Goal: Transaction & Acquisition: Purchase product/service

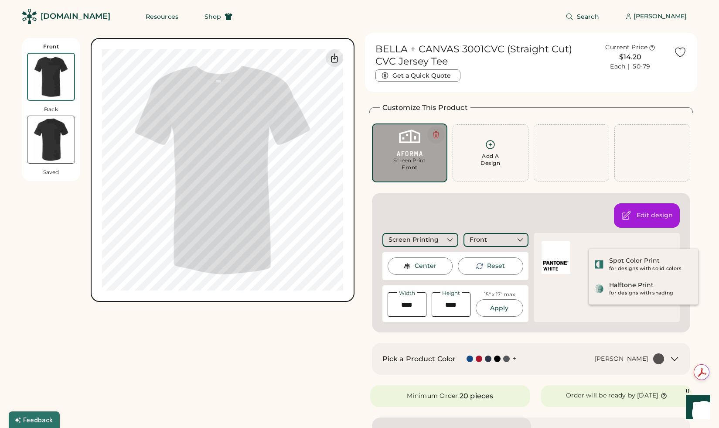
click at [443, 132] on button at bounding box center [435, 134] width 17 height 17
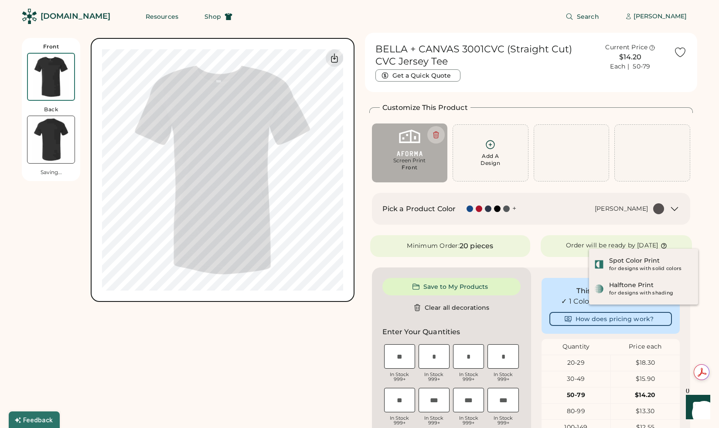
click at [416, 147] on img at bounding box center [410, 143] width 64 height 27
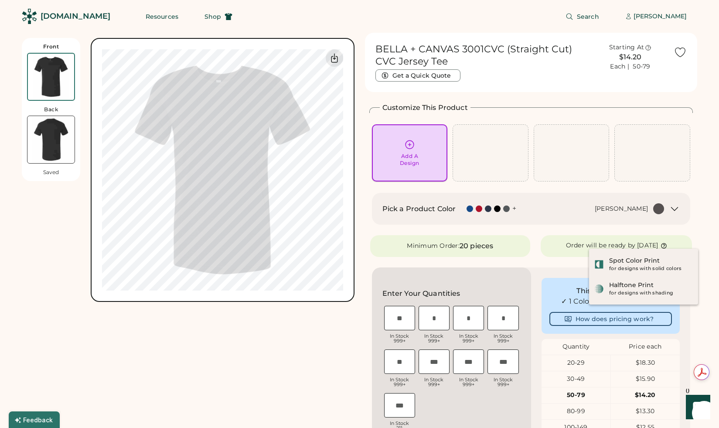
click at [412, 146] on icon at bounding box center [409, 144] width 11 height 11
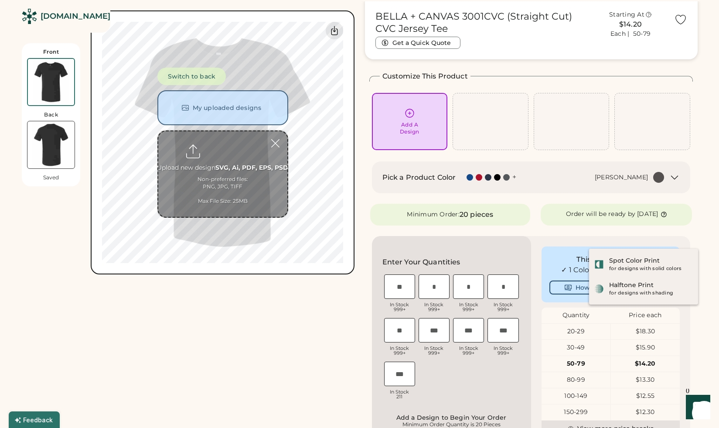
scroll to position [38, 0]
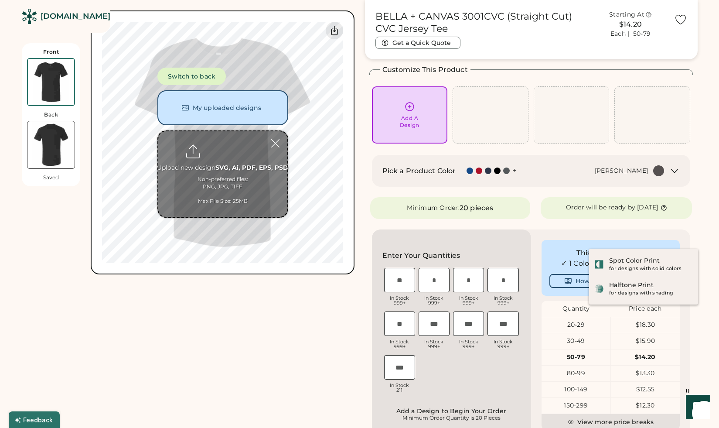
click at [229, 149] on input "file" at bounding box center [222, 173] width 129 height 85
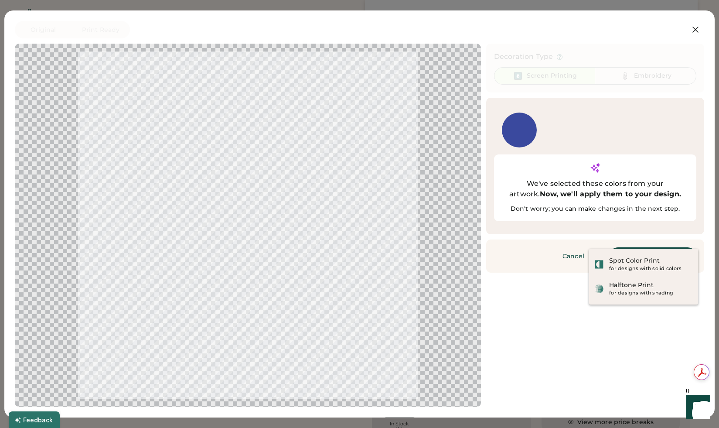
click at [695, 39] on div "Original Print Ready Updating Image Approximated print result with active ink c…" at bounding box center [359, 214] width 689 height 386
click at [696, 33] on icon at bounding box center [695, 29] width 10 height 10
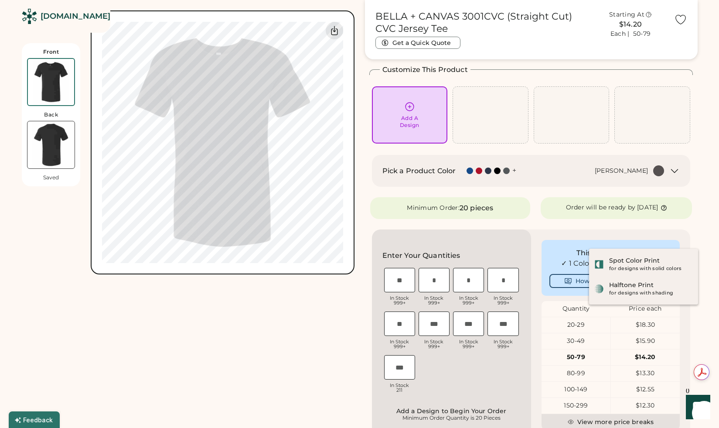
click at [414, 111] on icon at bounding box center [409, 106] width 11 height 11
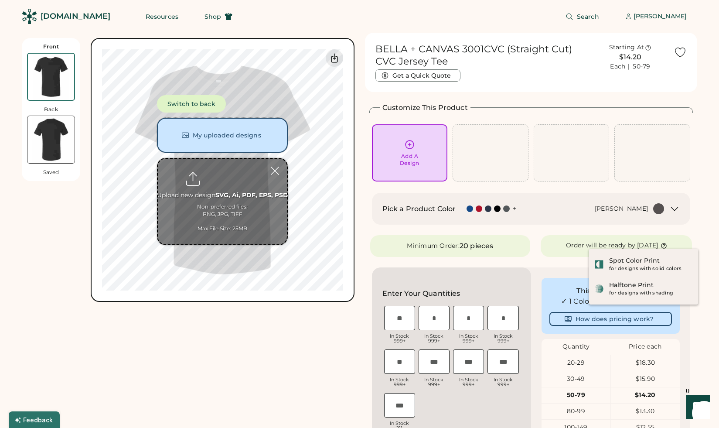
click at [223, 137] on button "My uploaded designs" at bounding box center [222, 135] width 131 height 35
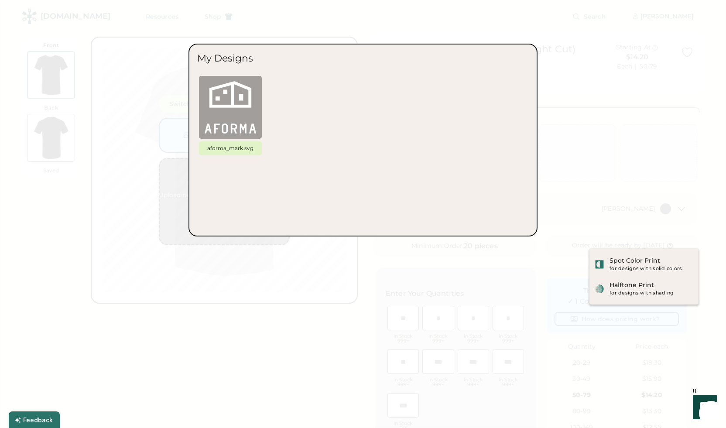
click at [183, 219] on div at bounding box center [363, 214] width 726 height 428
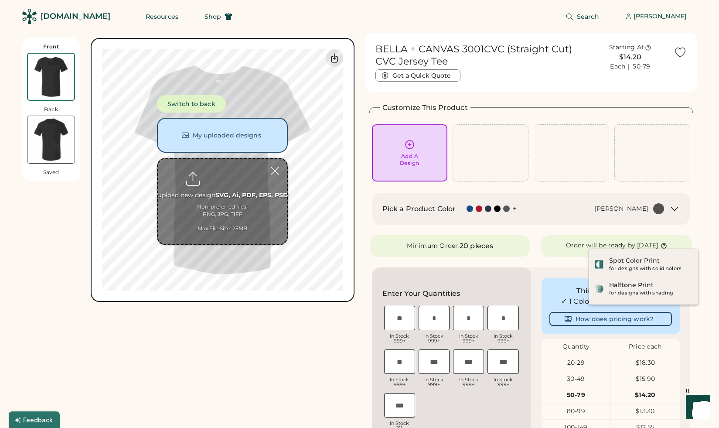
click at [221, 180] on input "file" at bounding box center [222, 201] width 129 height 85
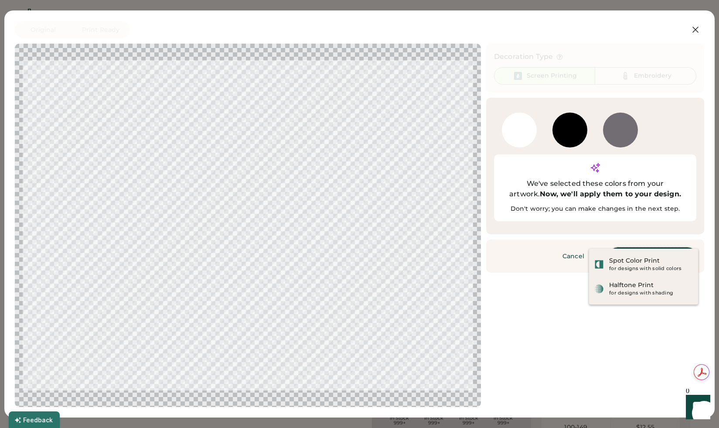
click at [676, 247] on button "Continue" at bounding box center [652, 255] width 87 height 17
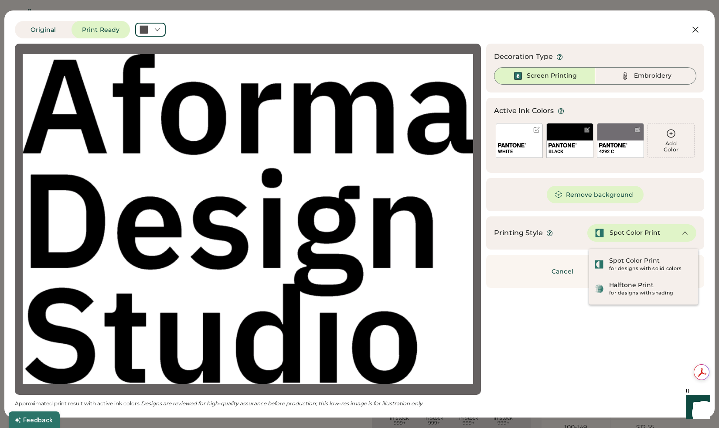
click at [519, 140] on div "WHITE" at bounding box center [519, 148] width 46 height 17
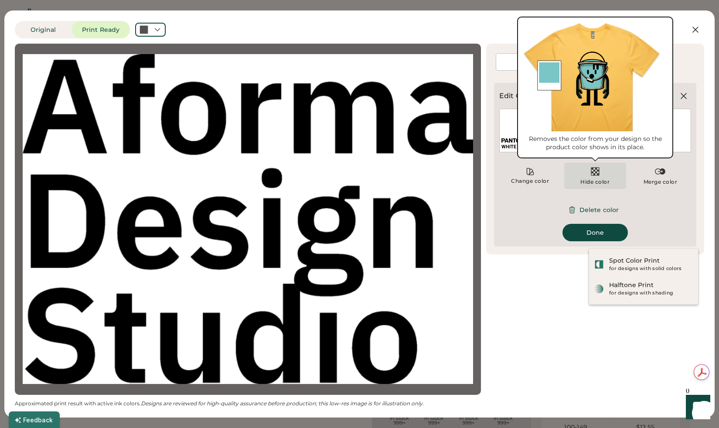
click at [597, 171] on img at bounding box center [595, 171] width 10 height 10
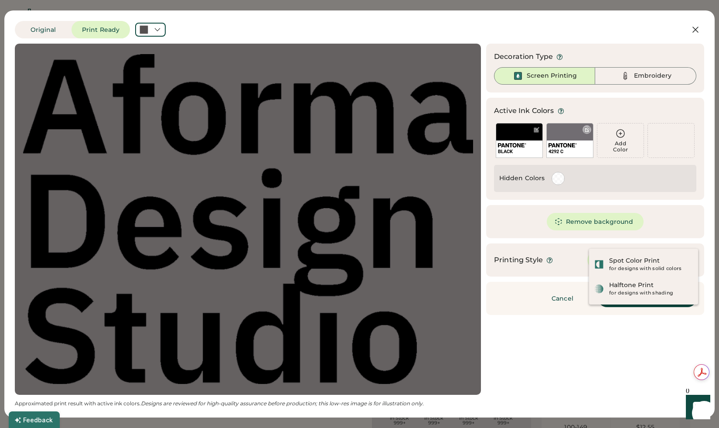
click at [573, 134] on div "4292 C" at bounding box center [569, 140] width 47 height 35
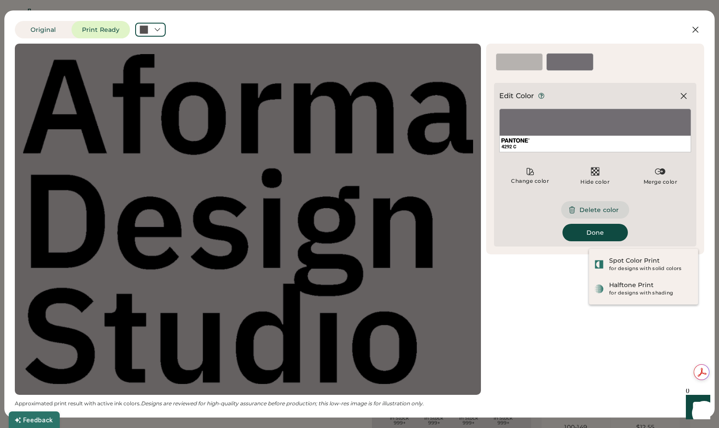
click at [588, 207] on button "Delete color" at bounding box center [595, 209] width 68 height 17
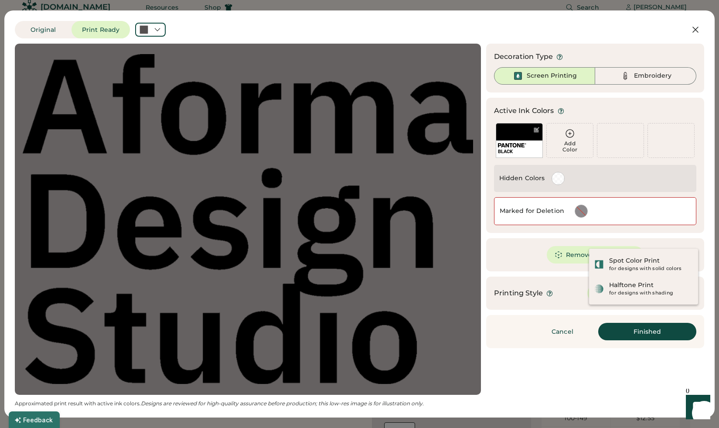
scroll to position [19, 0]
click at [577, 254] on button "Remove background" at bounding box center [595, 254] width 97 height 17
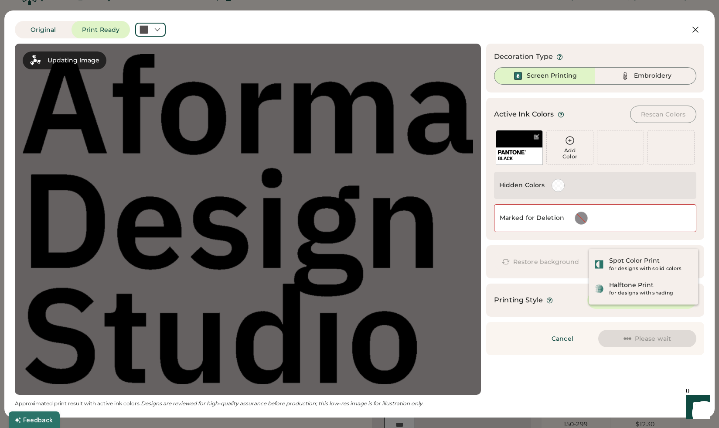
scroll to position [0, 0]
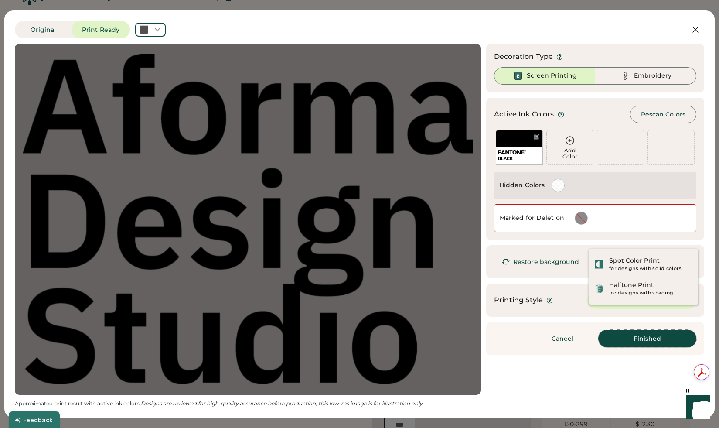
click at [637, 336] on button "Finished" at bounding box center [647, 338] width 98 height 17
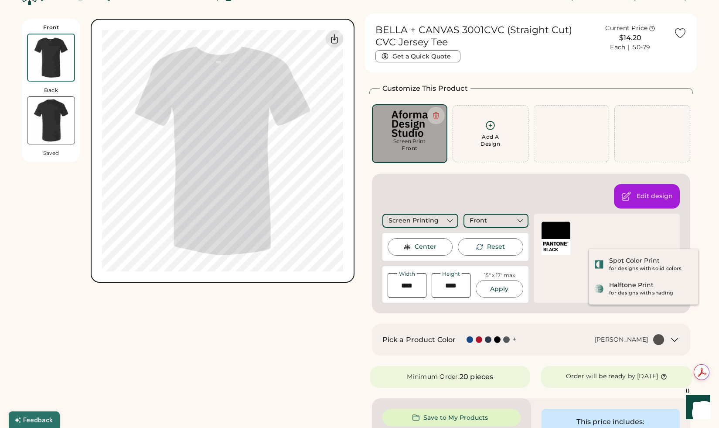
click at [557, 227] on div at bounding box center [556, 230] width 29 height 17
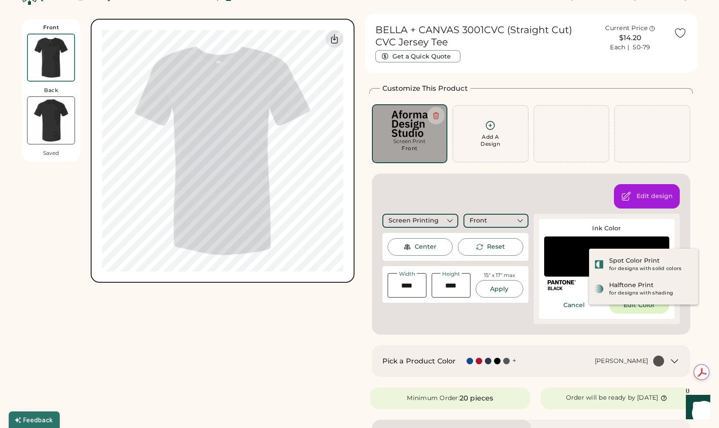
click at [570, 257] on div at bounding box center [606, 256] width 125 height 40
click at [642, 263] on div "Spot Color Print" at bounding box center [634, 260] width 51 height 9
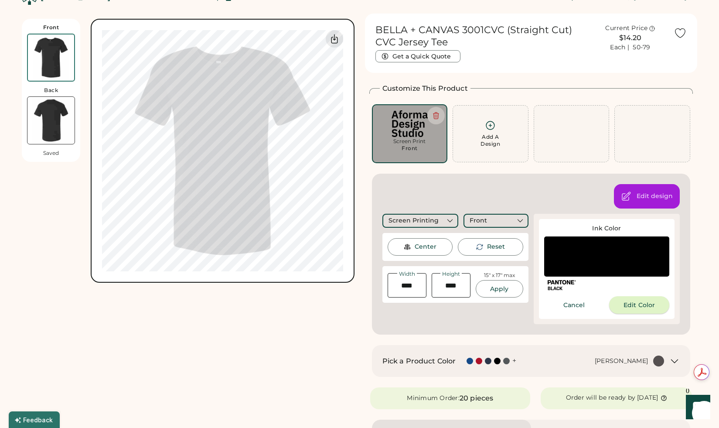
click at [655, 306] on button "Edit Color" at bounding box center [639, 304] width 60 height 17
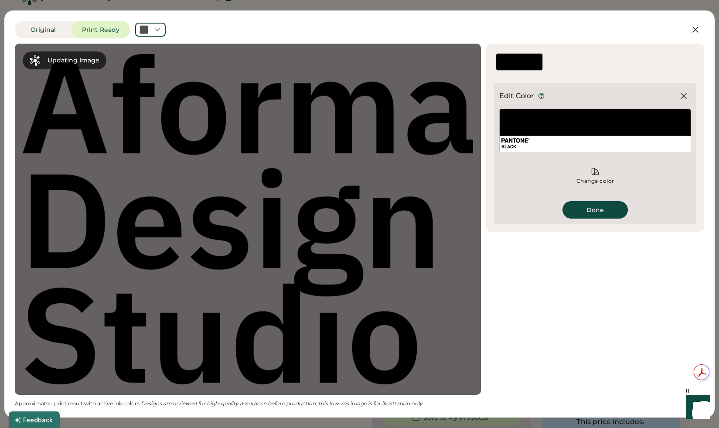
click at [540, 128] on div "BLACK" at bounding box center [595, 131] width 192 height 44
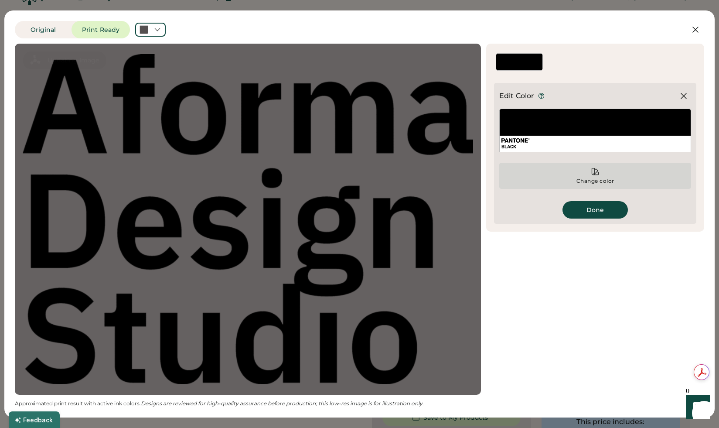
click at [600, 171] on div "Change color" at bounding box center [595, 176] width 192 height 26
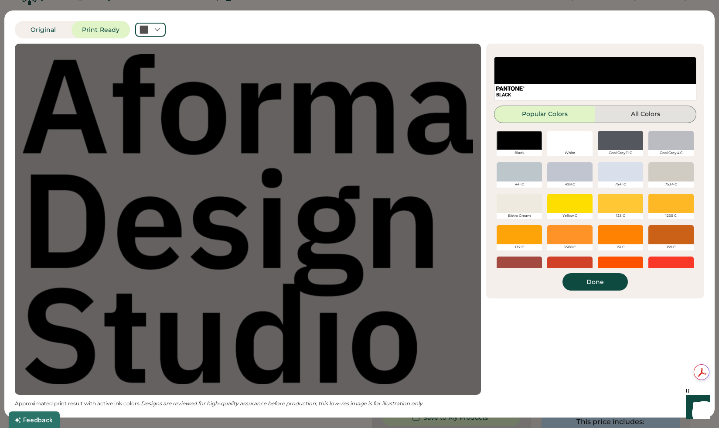
click at [624, 114] on button "All Colors" at bounding box center [645, 114] width 101 height 17
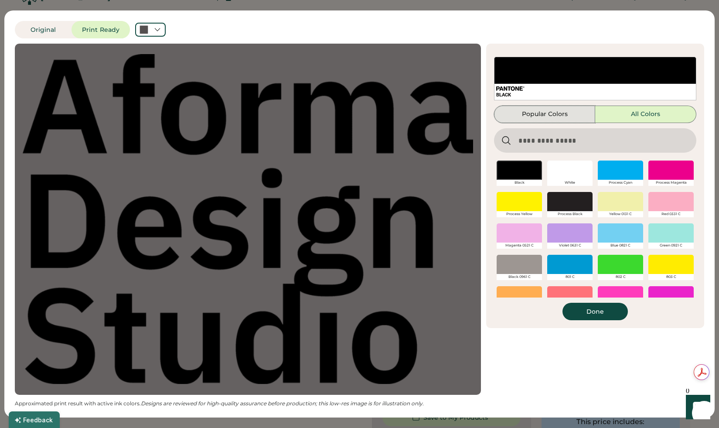
click at [573, 113] on button "Popular Colors" at bounding box center [544, 114] width 101 height 17
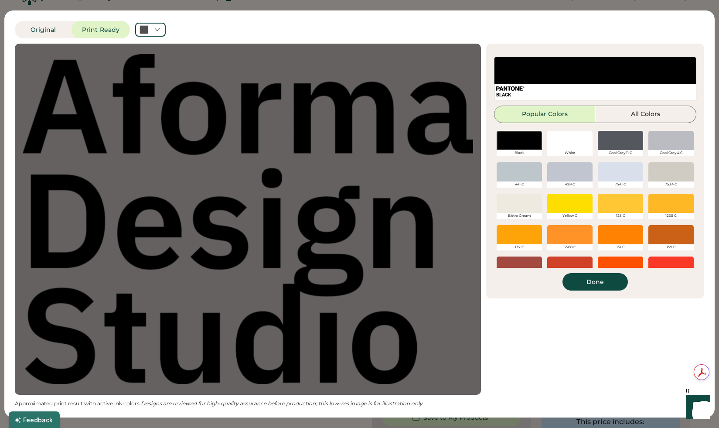
click at [578, 140] on div at bounding box center [569, 140] width 45 height 19
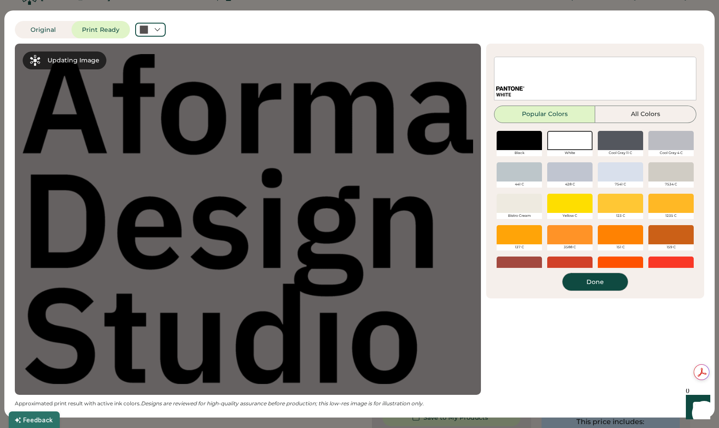
click at [607, 282] on button "Done" at bounding box center [595, 281] width 65 height 17
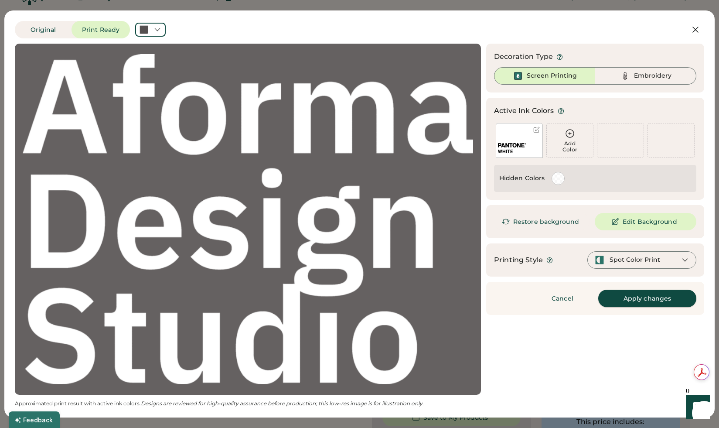
click at [648, 293] on button "Apply changes" at bounding box center [647, 298] width 98 height 17
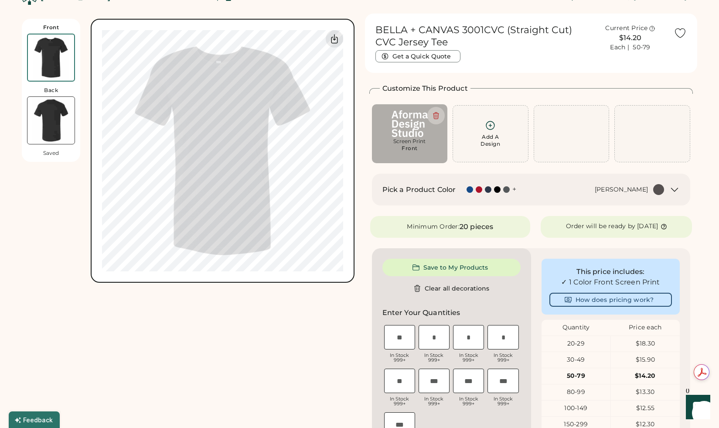
click at [490, 129] on icon at bounding box center [490, 125] width 11 height 11
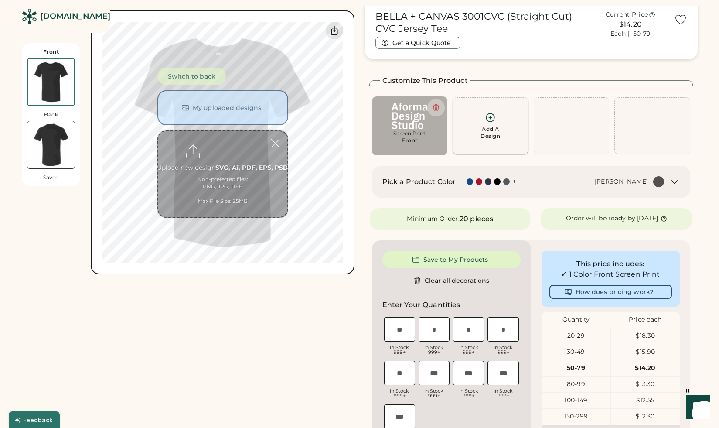
scroll to position [38, 0]
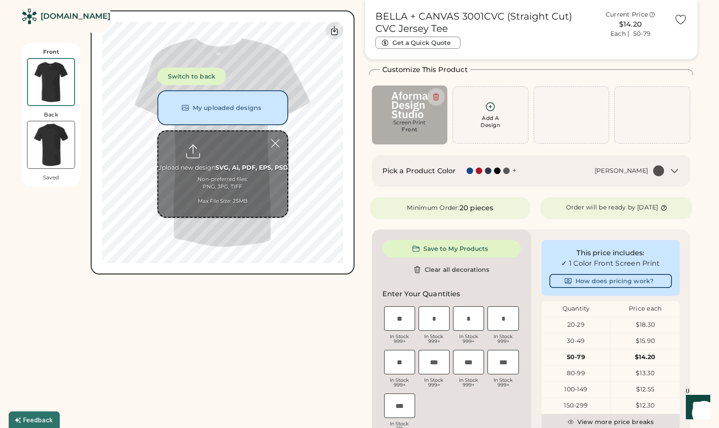
click at [228, 145] on input "file" at bounding box center [222, 173] width 129 height 85
type input "**********"
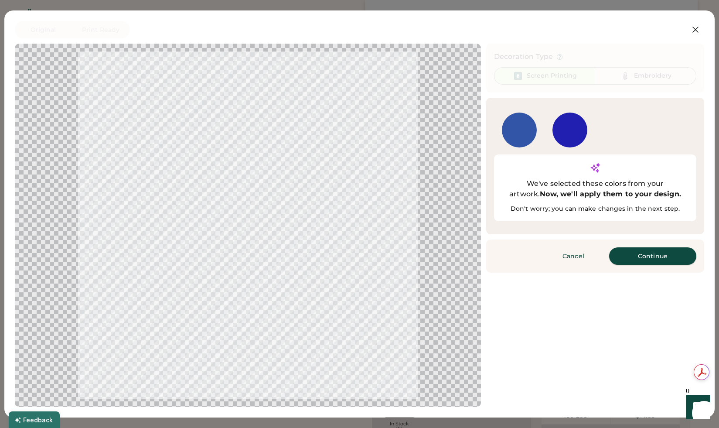
drag, startPoint x: 639, startPoint y: 242, endPoint x: 647, endPoint y: 240, distance: 8.4
click at [639, 247] on button "Continue" at bounding box center [652, 255] width 87 height 17
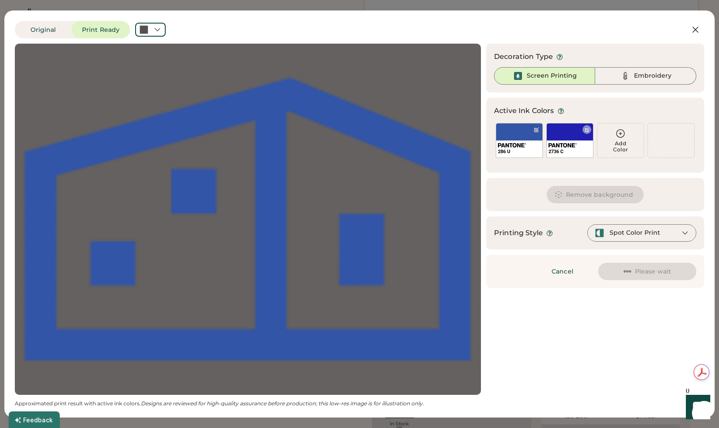
click at [578, 132] on div "2736 C" at bounding box center [569, 140] width 47 height 35
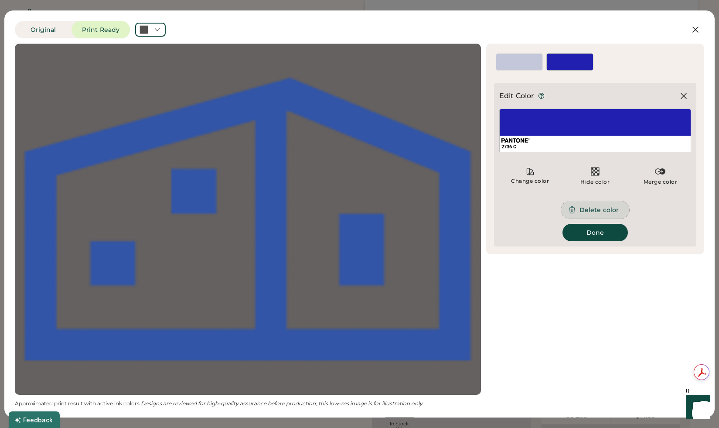
click at [598, 214] on button "Delete color" at bounding box center [595, 209] width 68 height 17
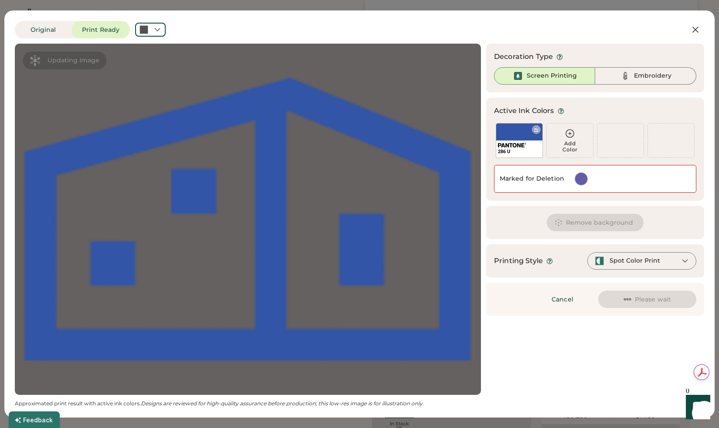
click at [531, 129] on div "286 U" at bounding box center [519, 140] width 47 height 35
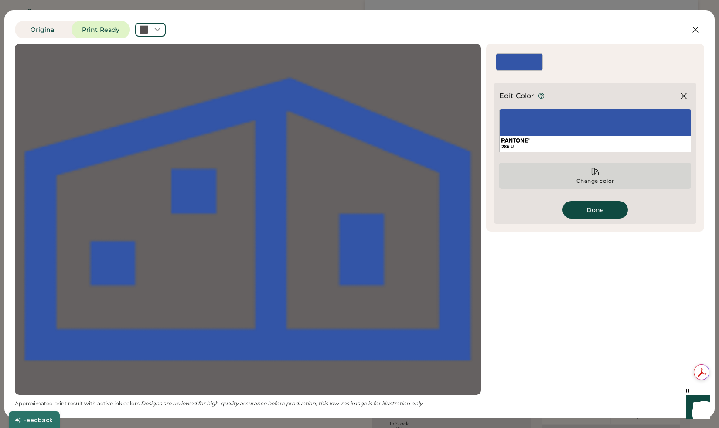
click at [596, 173] on icon at bounding box center [595, 171] width 7 height 7
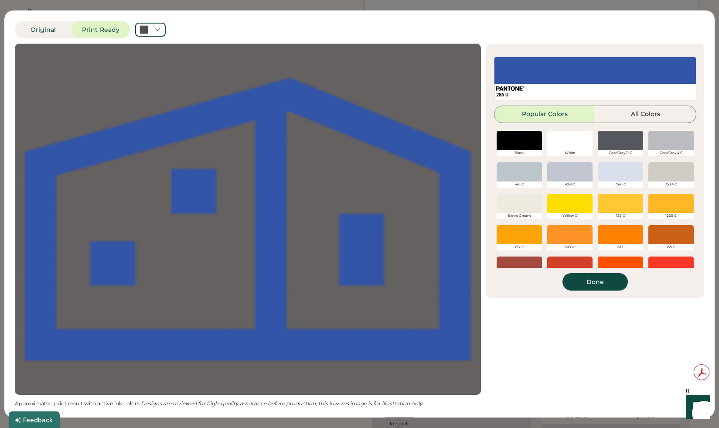
click at [560, 141] on div at bounding box center [569, 140] width 45 height 19
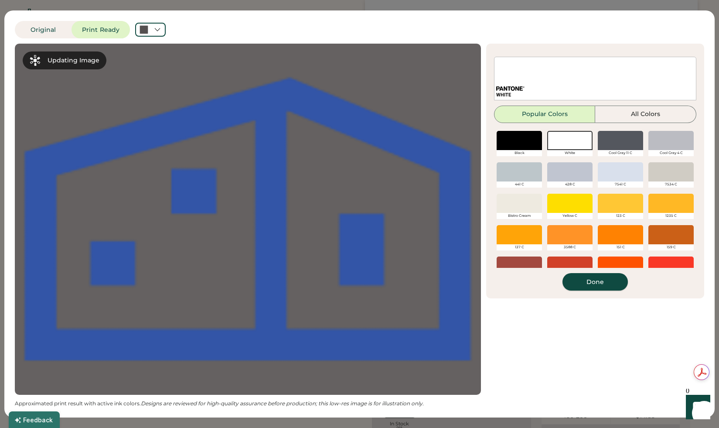
click at [603, 284] on button "Done" at bounding box center [595, 281] width 65 height 17
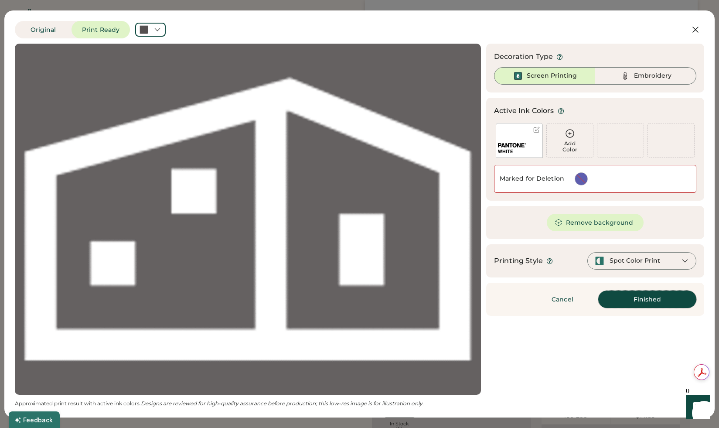
click at [641, 301] on button "Finished" at bounding box center [647, 298] width 98 height 17
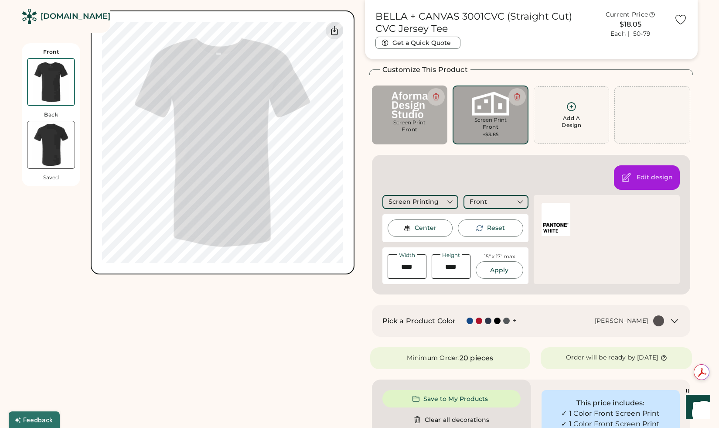
click at [489, 124] on div "Front" at bounding box center [491, 126] width 16 height 7
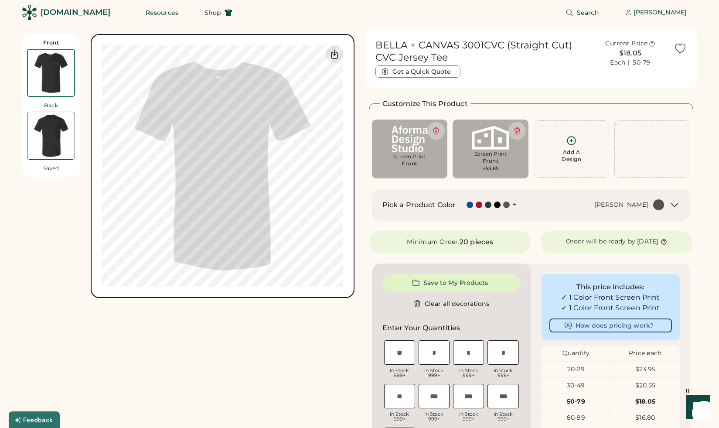
scroll to position [0, 0]
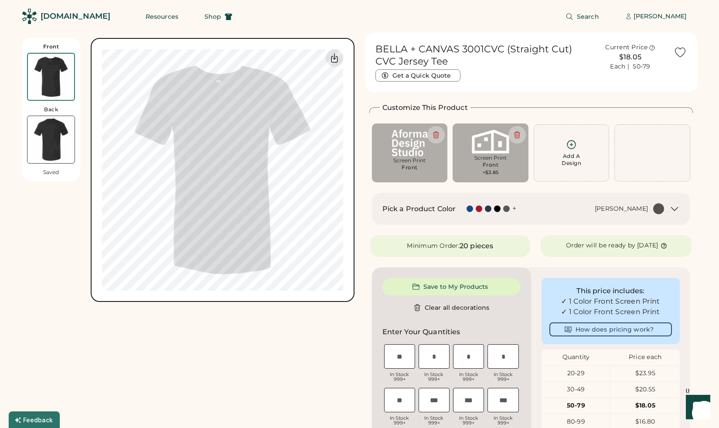
click at [487, 164] on div "Front" at bounding box center [491, 164] width 16 height 7
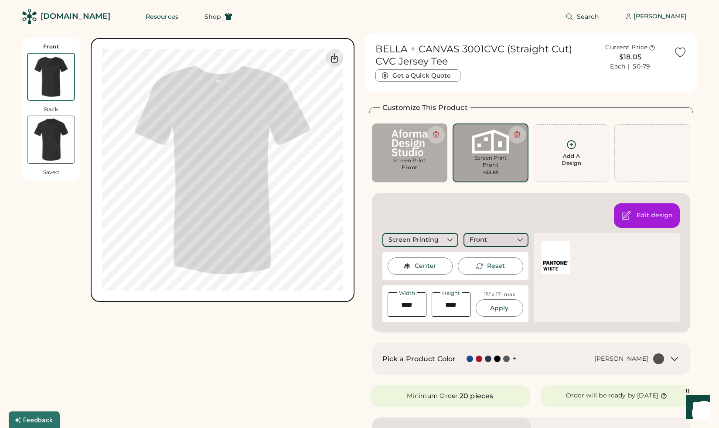
click at [490, 243] on div "Front" at bounding box center [496, 240] width 65 height 14
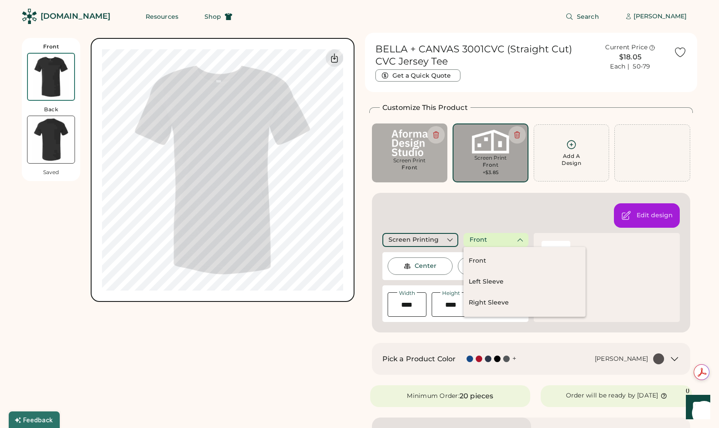
click at [493, 218] on div "Edit design Screen Printing Front Center Reset Width Height 15" x 17" max Apply…" at bounding box center [531, 263] width 319 height 140
click at [449, 213] on div "Edit design Screen Printing Front Center Reset Width Height 15" x 17" max Apply…" at bounding box center [531, 263] width 319 height 140
click at [379, 294] on div "Edit design Screen Printing Front Center Reset Width Height 15" x 17" max Apply…" at bounding box center [531, 263] width 319 height 140
click at [493, 189] on div "Customize This Product Add A Design Screen Print Front Add A Design Screen Prin…" at bounding box center [531, 217] width 324 height 230
click at [572, 145] on icon at bounding box center [571, 144] width 11 height 11
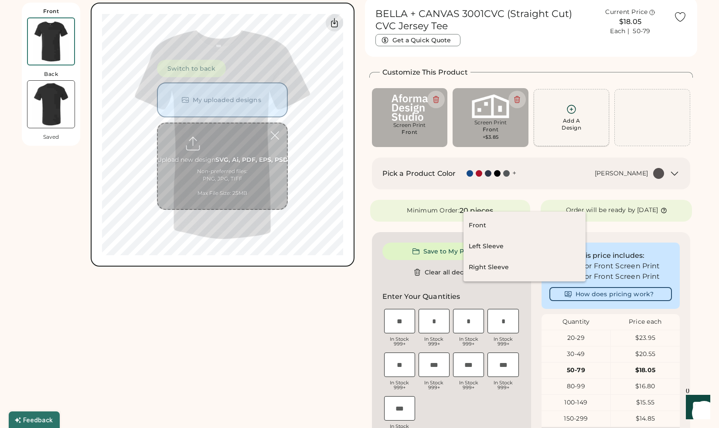
scroll to position [38, 0]
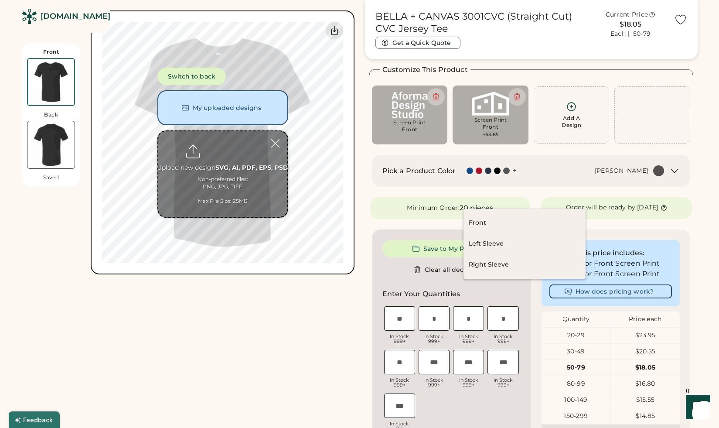
click at [55, 90] on img at bounding box center [51, 82] width 46 height 46
click at [41, 147] on img at bounding box center [50, 144] width 47 height 47
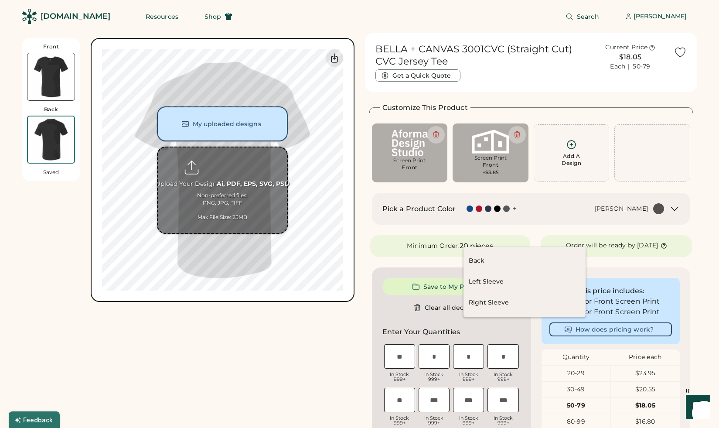
click at [221, 124] on button "My uploaded designs" at bounding box center [222, 123] width 131 height 35
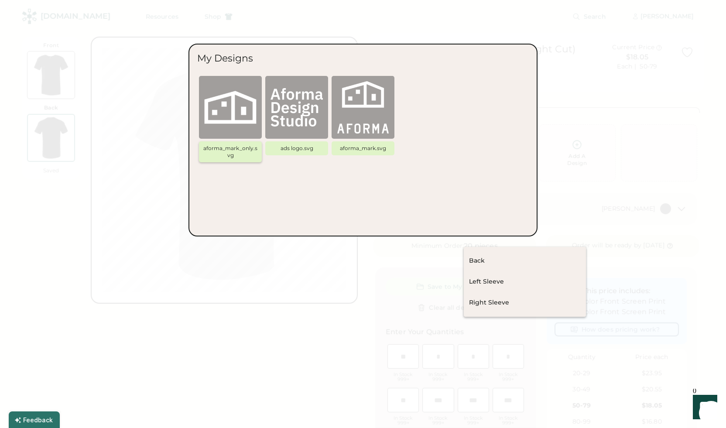
click at [241, 112] on img at bounding box center [230, 107] width 52 height 52
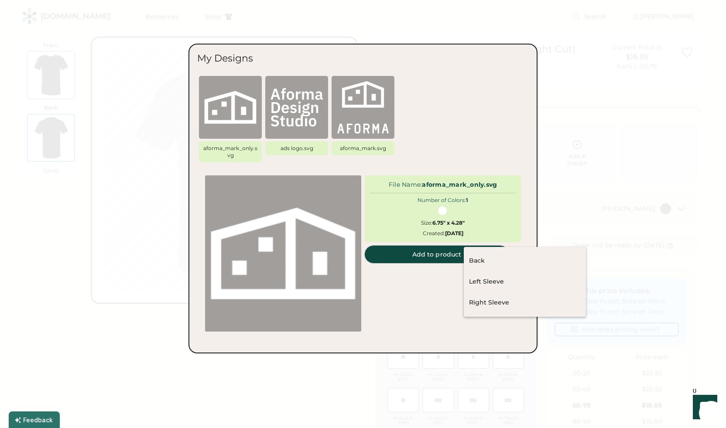
click at [440, 253] on button "Add to product" at bounding box center [437, 254] width 144 height 17
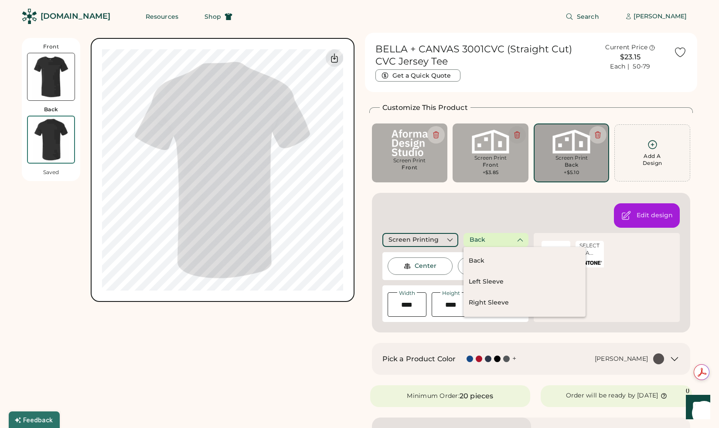
click at [515, 134] on icon at bounding box center [517, 135] width 8 height 8
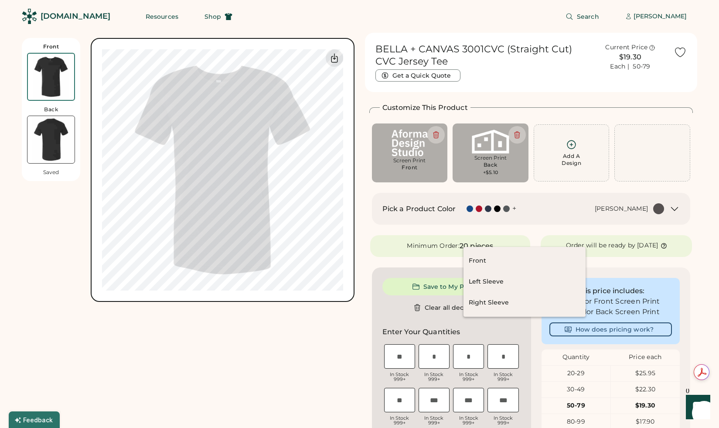
click at [284, 343] on div "Front Back Saved Switch to back My uploaded designs Upload new design SVG, Ai, …" at bounding box center [188, 422] width 333 height 778
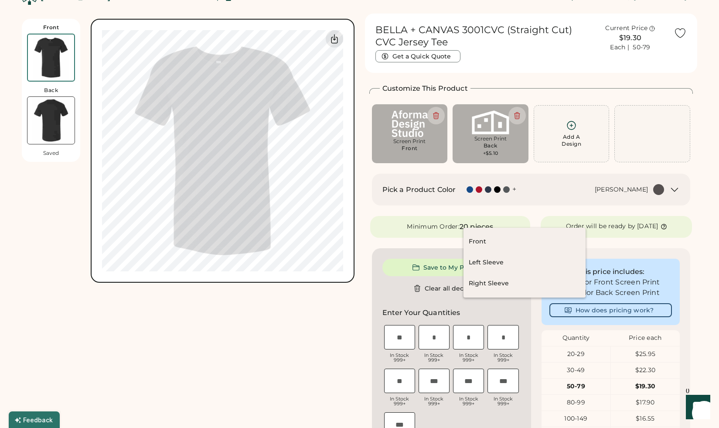
scroll to position [20, 0]
click at [494, 240] on div "Front" at bounding box center [525, 241] width 122 height 21
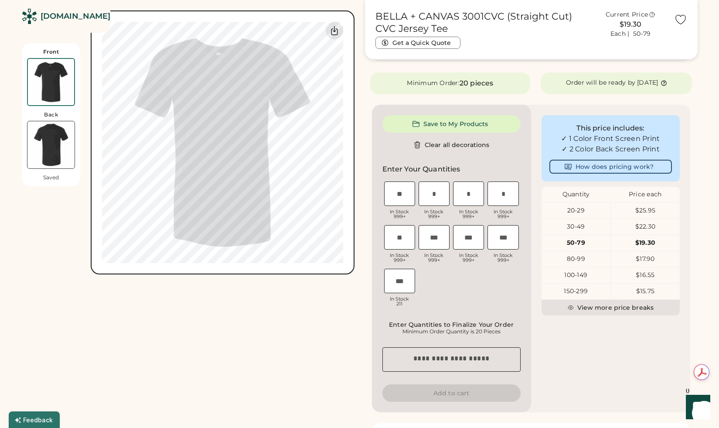
scroll to position [0, 0]
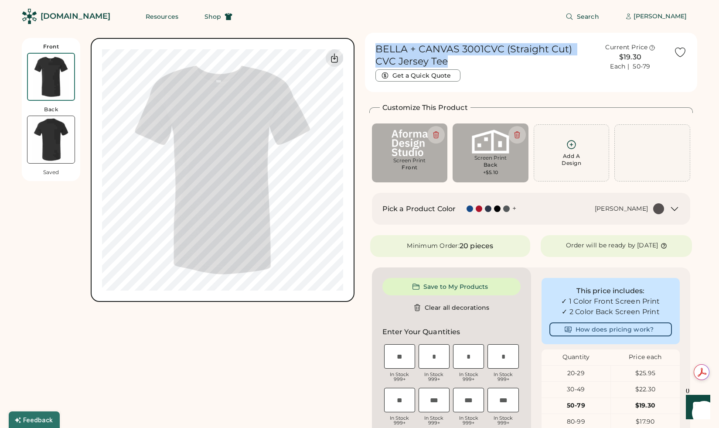
drag, startPoint x: 379, startPoint y: 50, endPoint x: 450, endPoint y: 57, distance: 72.3
click at [450, 57] on h1 "BELLA + CANVAS 3001CVC (Straight Cut) CVC Jersey Tee" at bounding box center [481, 55] width 212 height 24
copy h1 "BELLA + CANVAS 3001CVC (Straight Cut) CVC Jersey Tee"
